Goal: Find specific page/section: Find specific page/section

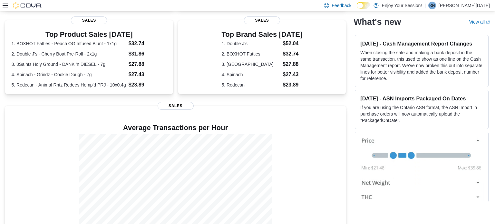
scroll to position [163, 0]
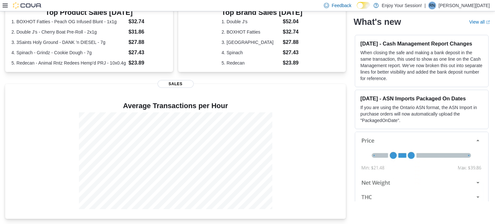
click at [4, 2] on div at bounding box center [22, 5] width 39 height 11
click at [6, 3] on icon at bounding box center [5, 5] width 5 height 5
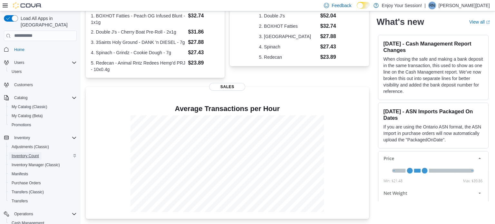
click at [29, 153] on span "Inventory Count" at bounding box center [25, 155] width 27 height 5
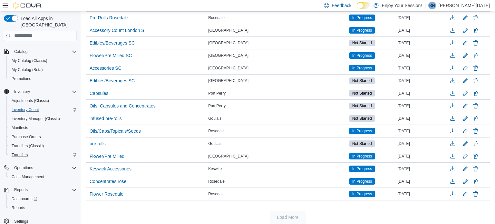
scroll to position [445, 0]
